Goal: Information Seeking & Learning: Learn about a topic

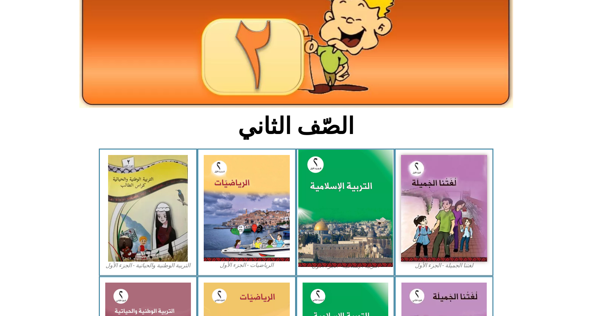
scroll to position [95, 0]
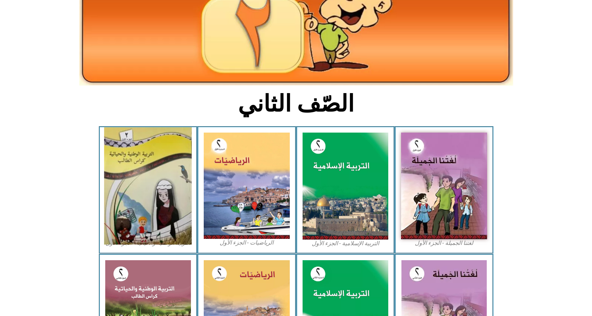
click at [154, 171] on img at bounding box center [147, 185] width 87 height 117
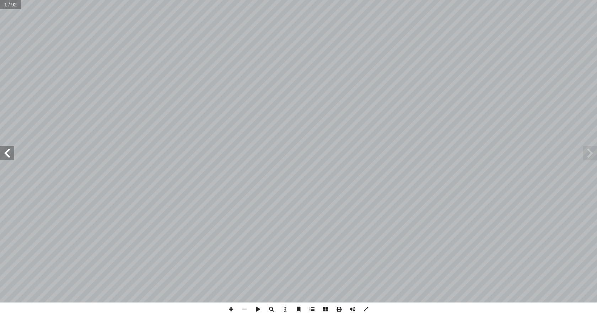
click at [8, 155] on span at bounding box center [7, 153] width 14 height 14
click at [6, 147] on span at bounding box center [7, 153] width 14 height 14
click at [6, 148] on span at bounding box center [7, 153] width 14 height 14
click at [8, 154] on span at bounding box center [7, 153] width 14 height 14
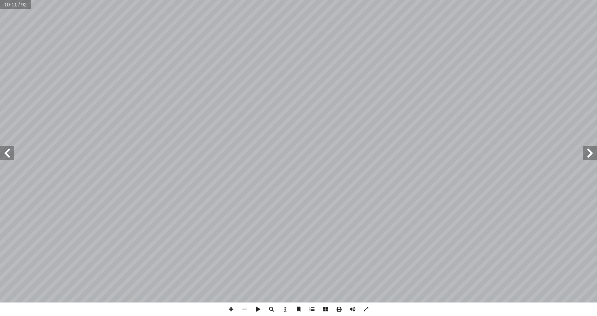
click at [8, 154] on span at bounding box center [7, 153] width 14 height 14
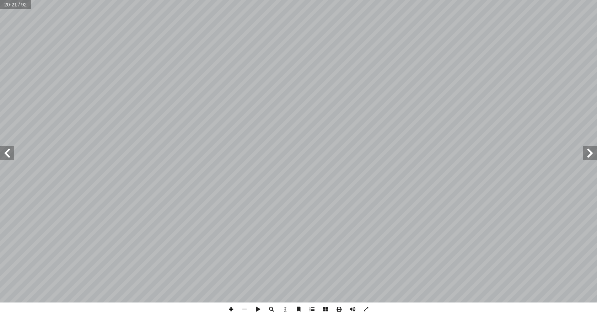
click at [230, 309] on span at bounding box center [231, 310] width 14 height 14
